Goal: Task Accomplishment & Management: Complete application form

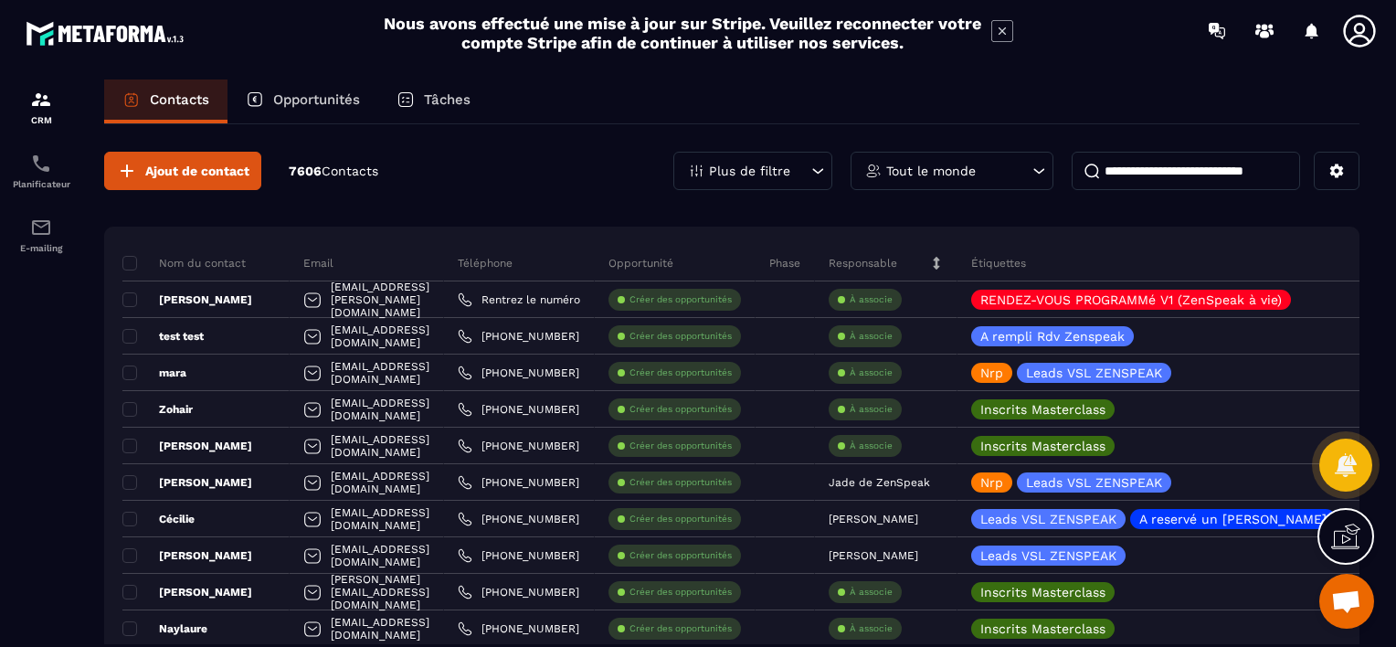
click at [285, 95] on p "Opportunités" at bounding box center [316, 99] width 87 height 16
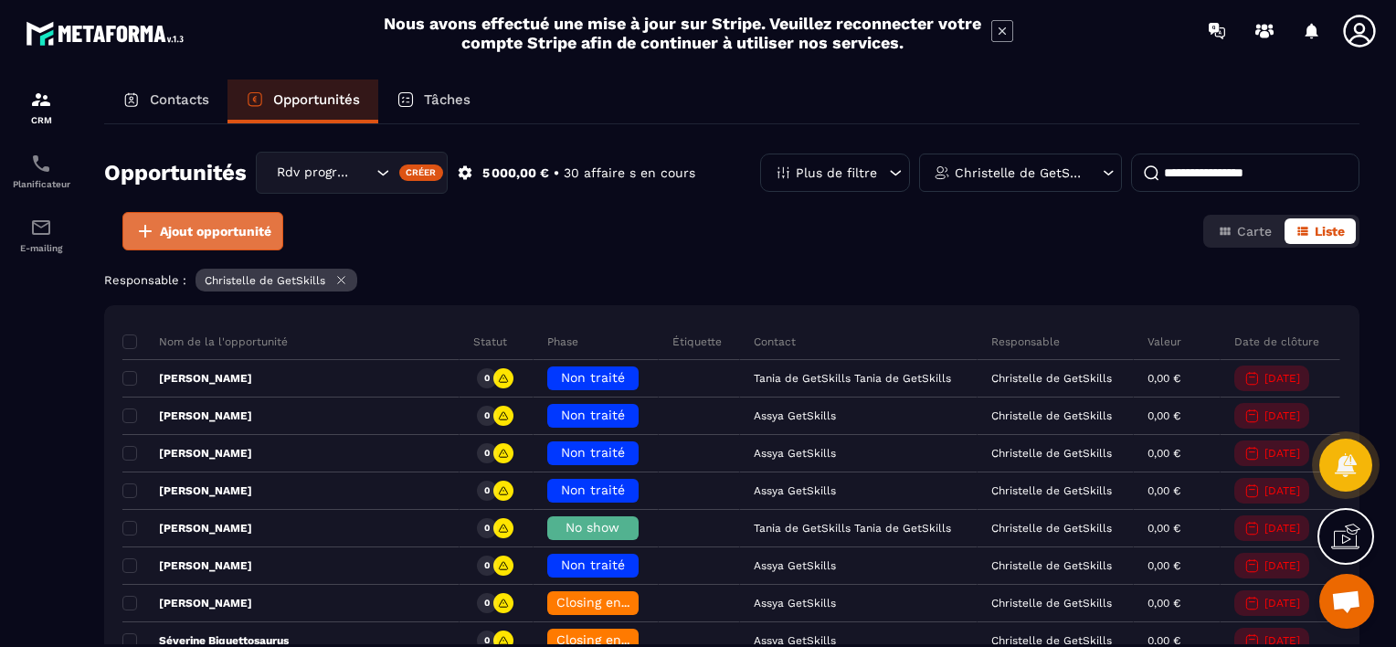
click at [245, 235] on span "Ajout opportunité" at bounding box center [215, 231] width 111 height 18
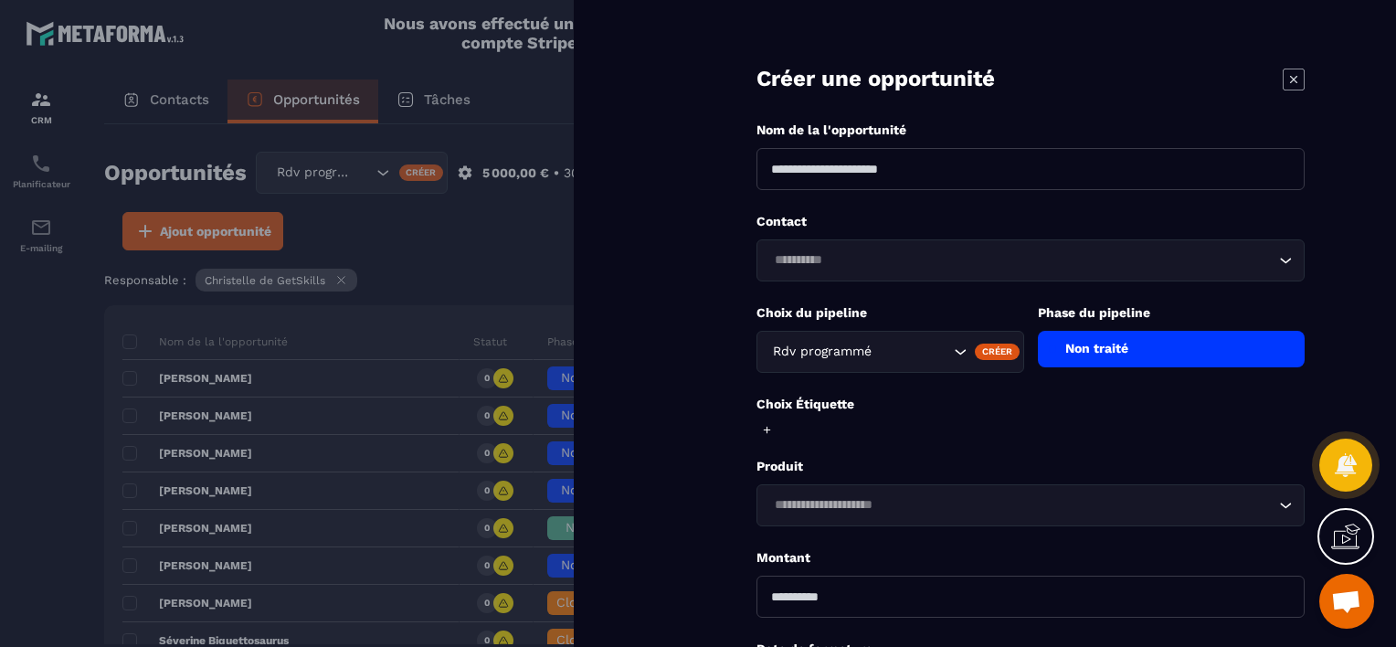
click at [832, 172] on input at bounding box center [1030, 169] width 548 height 42
type input "**********"
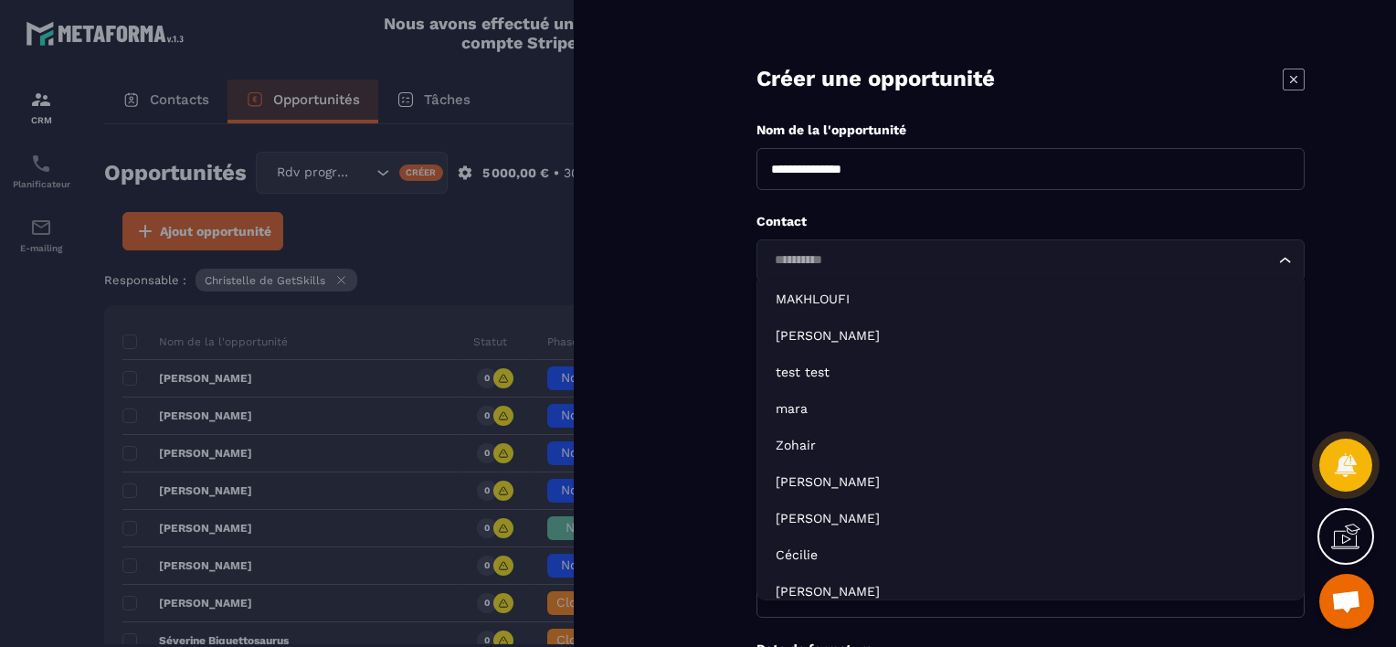
click at [800, 258] on input "Search for option" at bounding box center [1021, 260] width 506 height 20
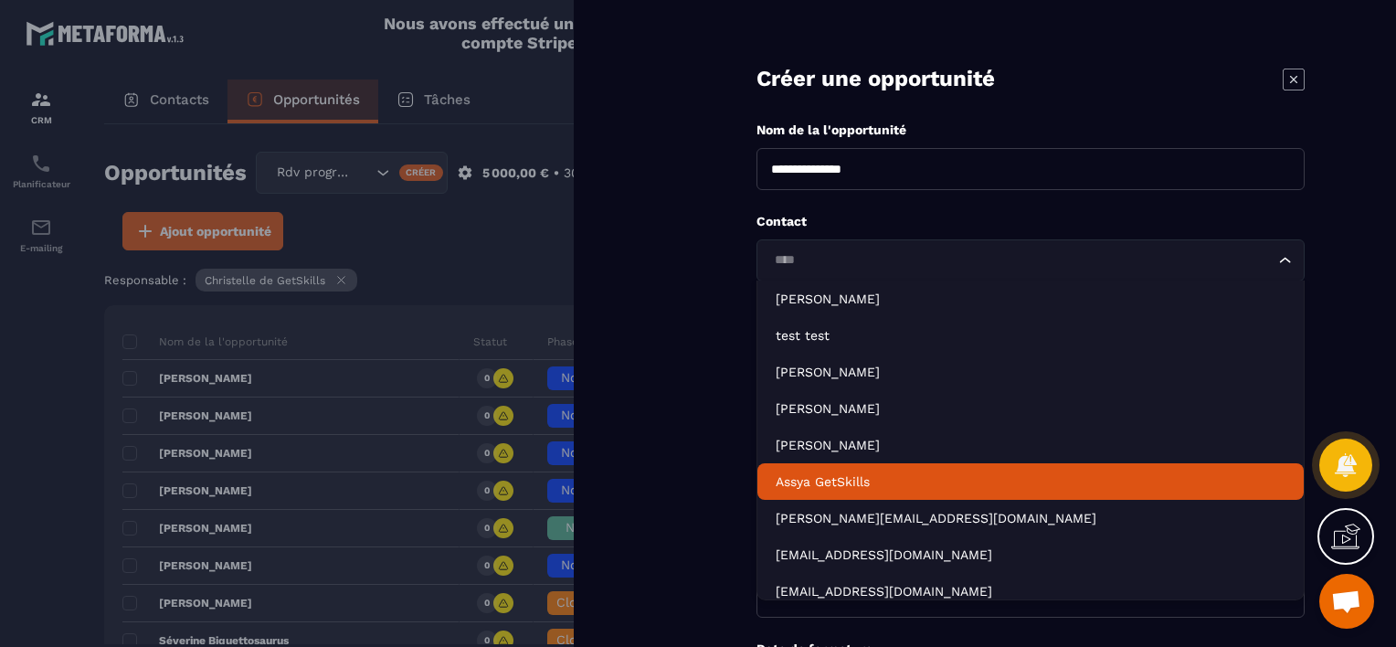
click at [805, 473] on p "Assya GetSkills" at bounding box center [1030, 481] width 510 height 18
type input "****"
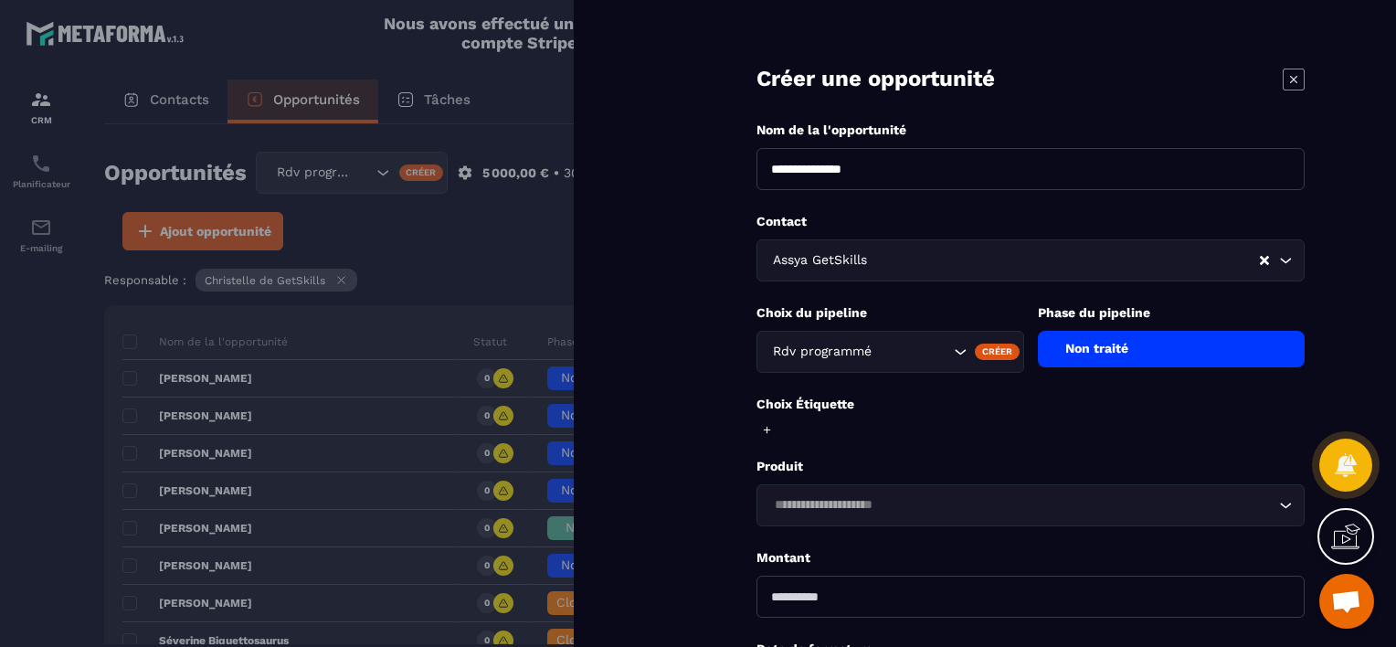
click at [792, 593] on input "number" at bounding box center [1030, 596] width 548 height 42
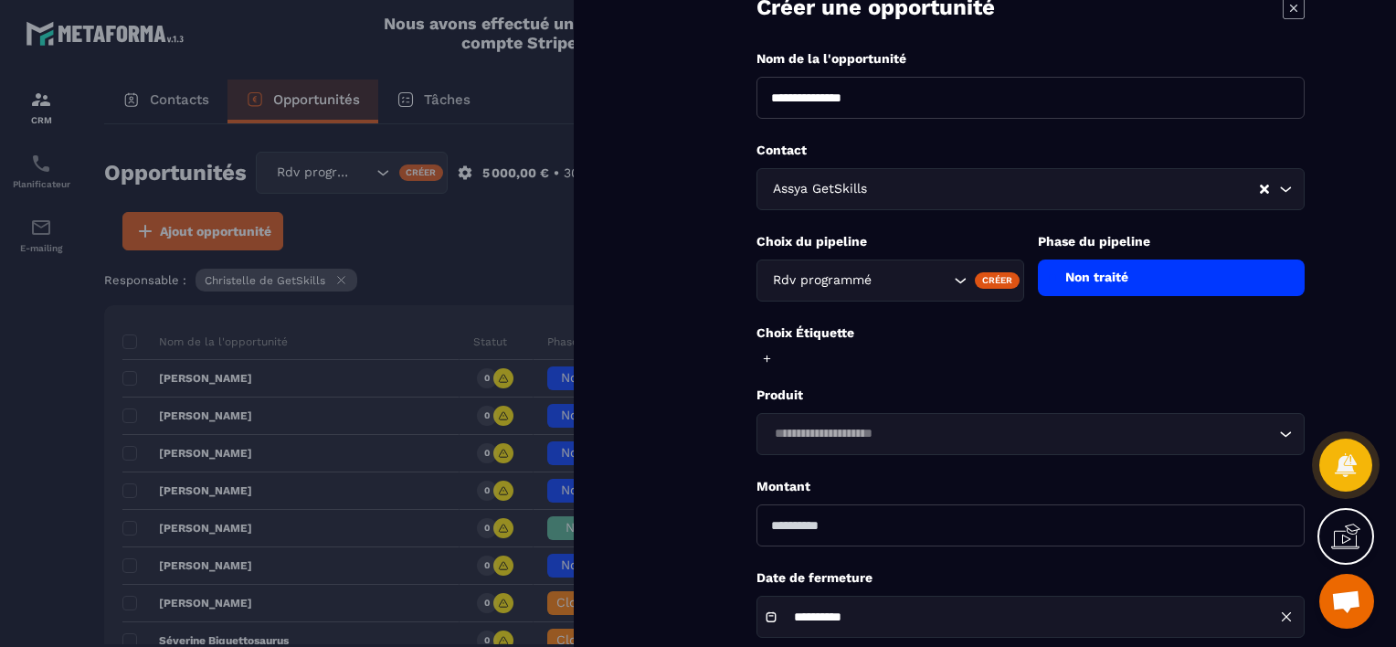
scroll to position [179, 0]
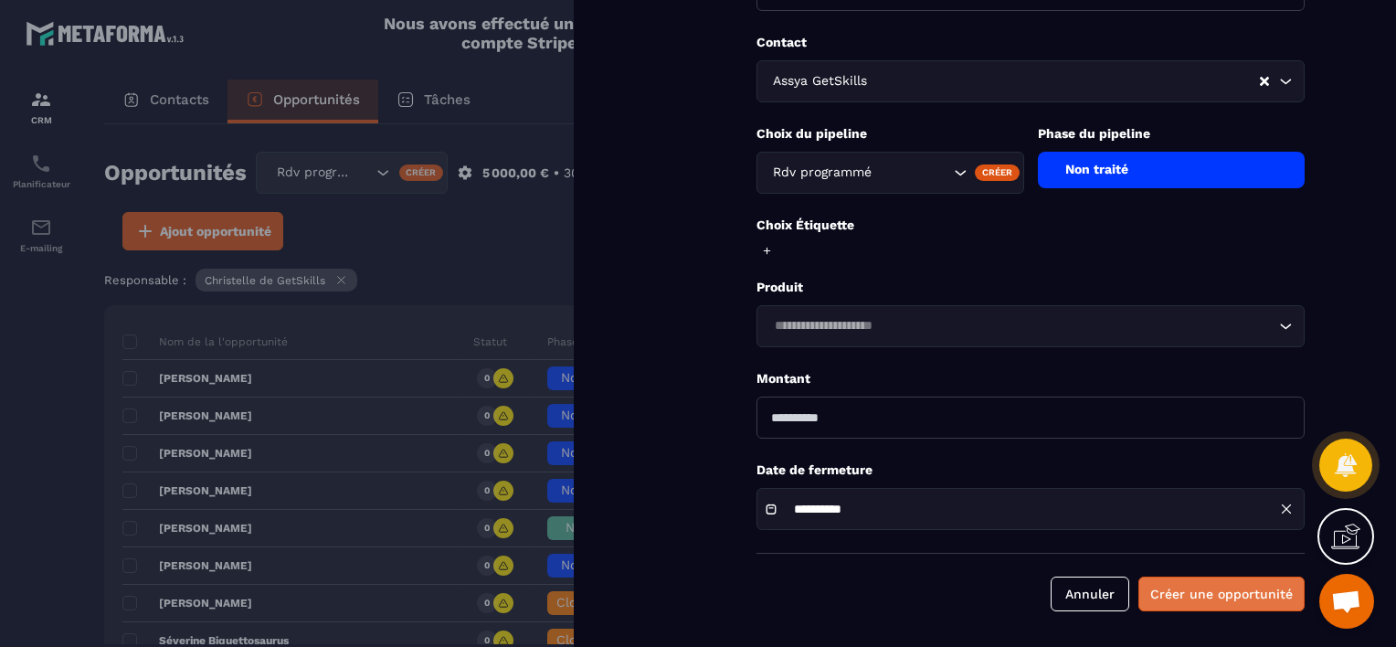
type input "*"
click at [1186, 596] on button "Créer une opportunité" at bounding box center [1221, 593] width 166 height 35
